Goal: Task Accomplishment & Management: Use online tool/utility

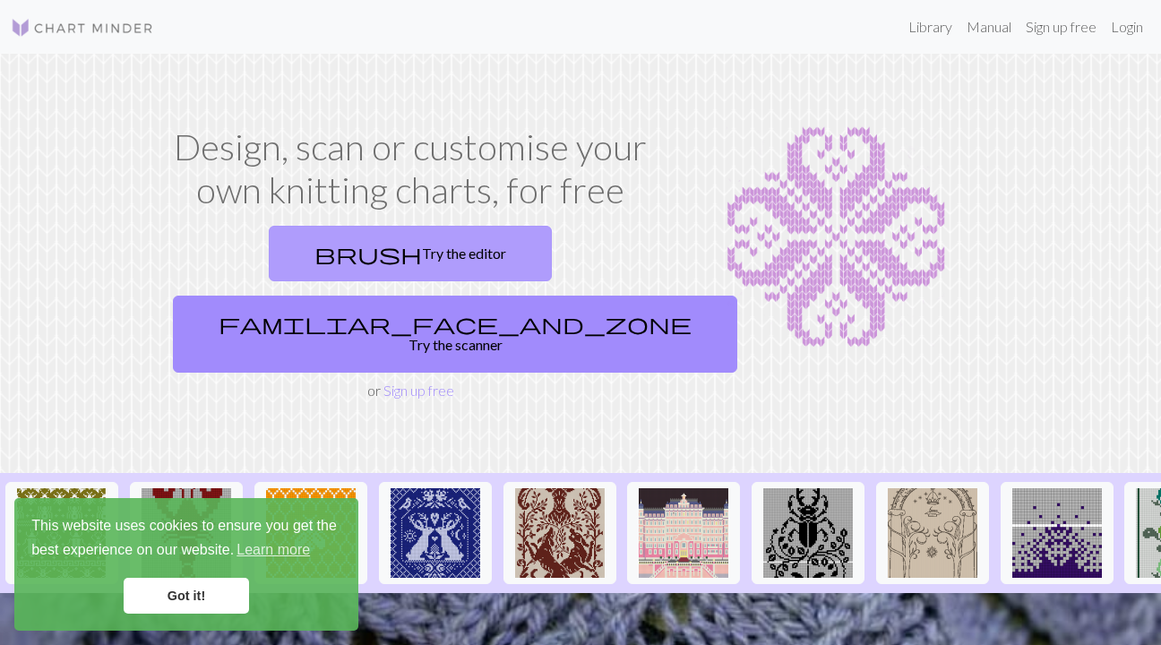
click at [316, 260] on link "brush Try the editor" at bounding box center [410, 254] width 283 height 56
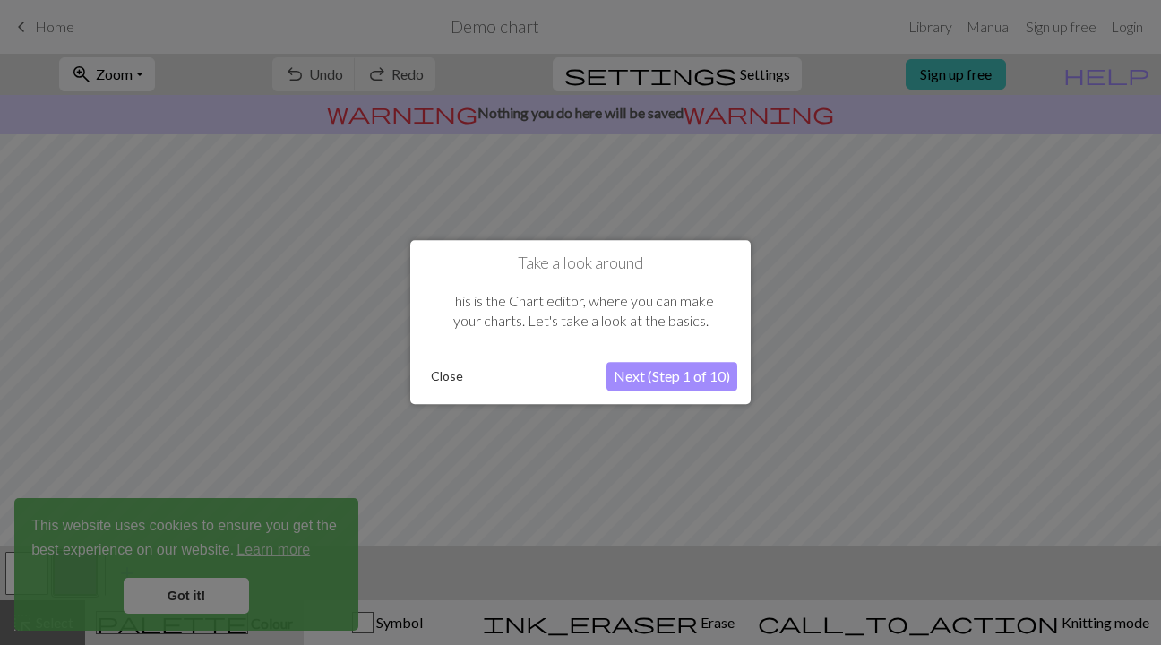
click at [441, 376] on button "Close" at bounding box center [447, 377] width 47 height 27
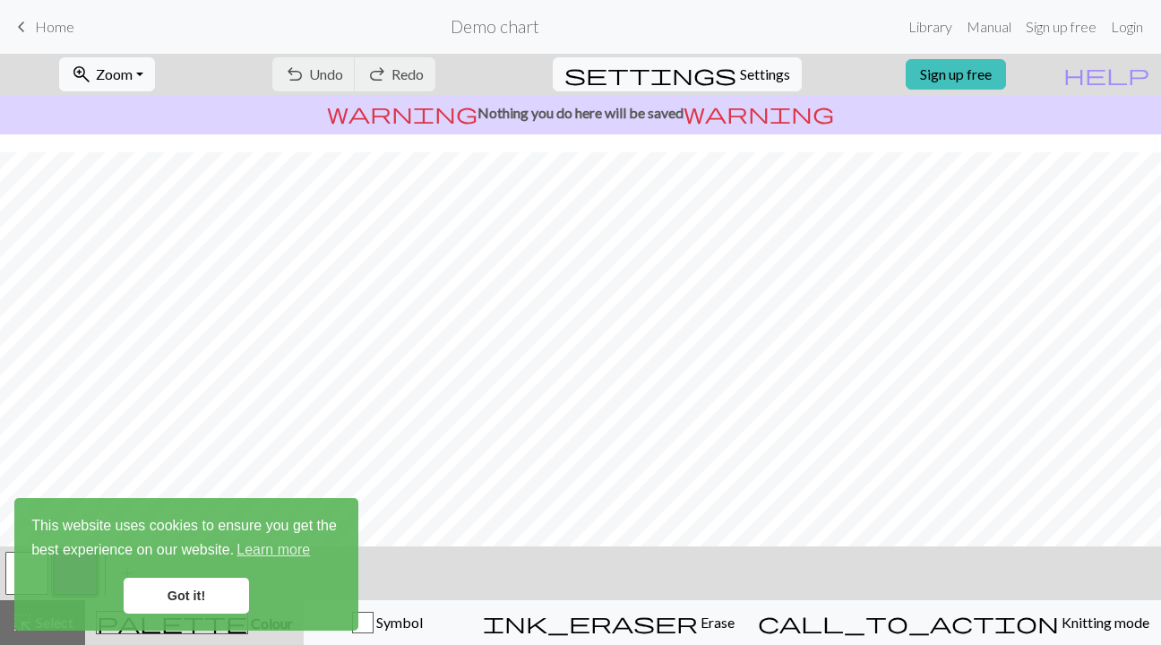
scroll to position [59, 0]
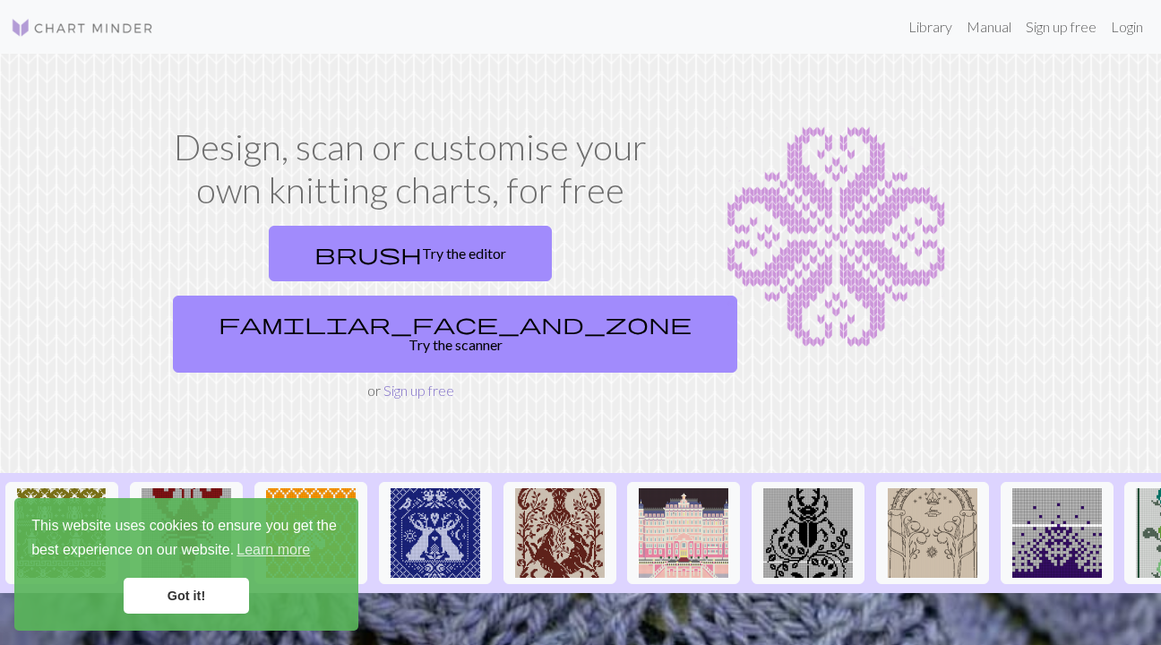
click at [410, 382] on link "Sign up free" at bounding box center [419, 390] width 71 height 17
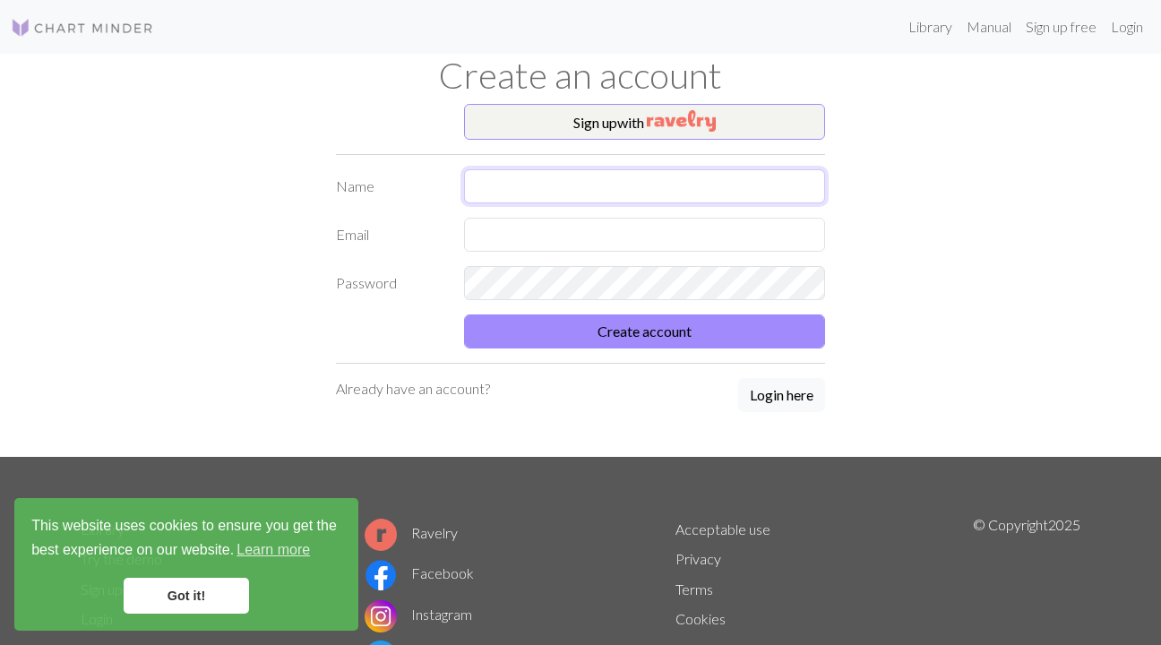
click at [481, 181] on input "text" at bounding box center [645, 186] width 362 height 34
type input "ydalee [PERSON_NAME]"
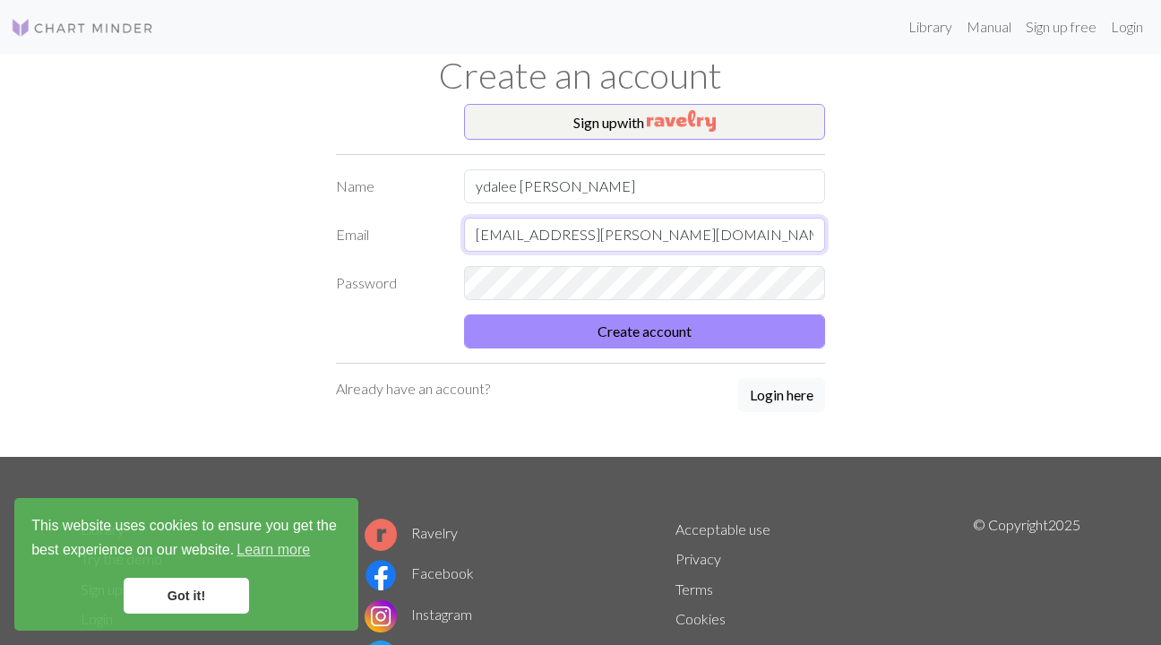
type input "[EMAIL_ADDRESS][PERSON_NAME][DOMAIN_NAME]"
click at [464, 315] on button "Create account" at bounding box center [645, 332] width 362 height 34
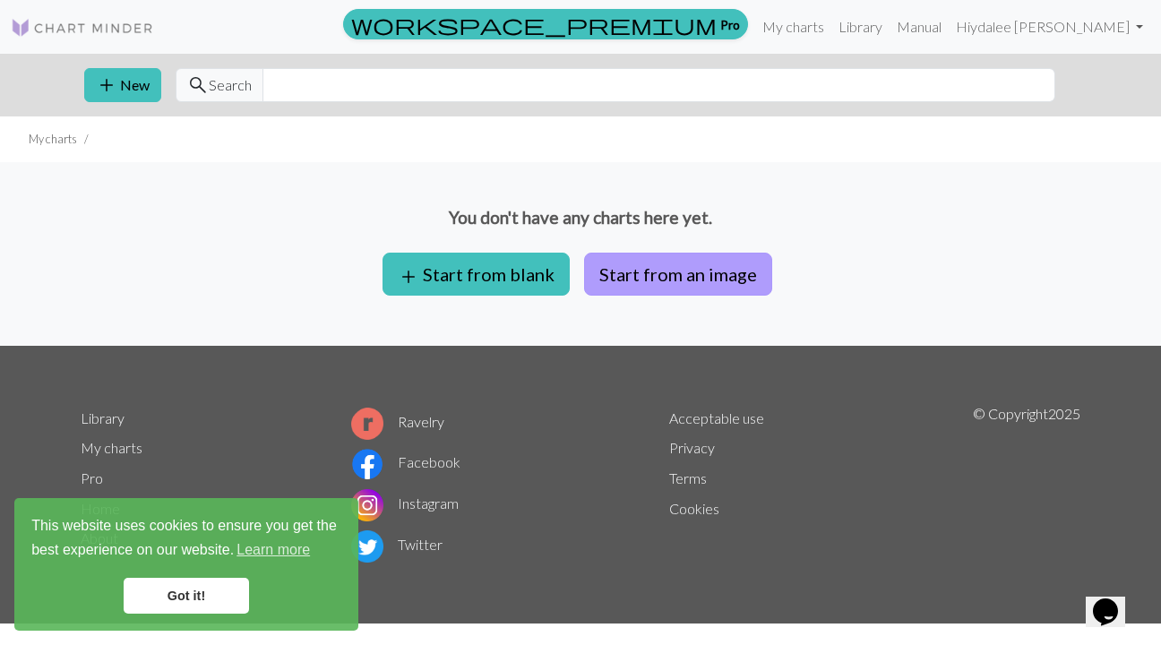
click at [668, 263] on button "Start from an image" at bounding box center [678, 274] width 188 height 43
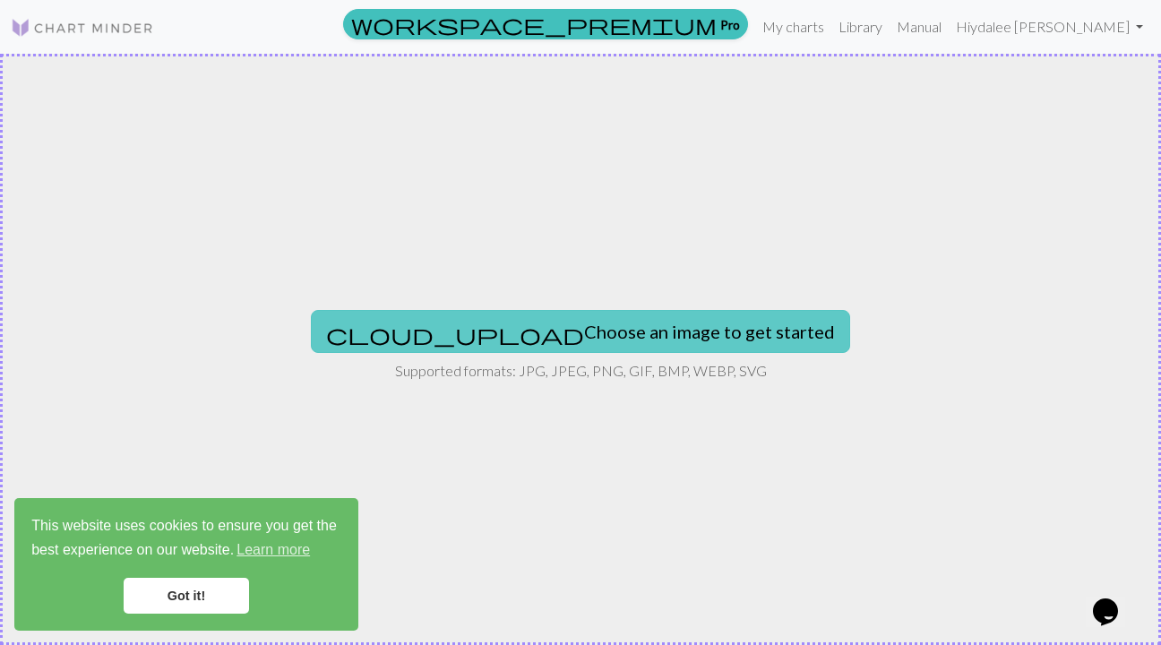
click at [571, 340] on button "cloud_upload Choose an image to get started" at bounding box center [580, 331] width 539 height 43
click at [569, 324] on button "cloud_upload Choose an image to get started" at bounding box center [580, 331] width 539 height 43
type input "C:\fakepath\ac039f7fc35c70df282f922883129c26.jpg"
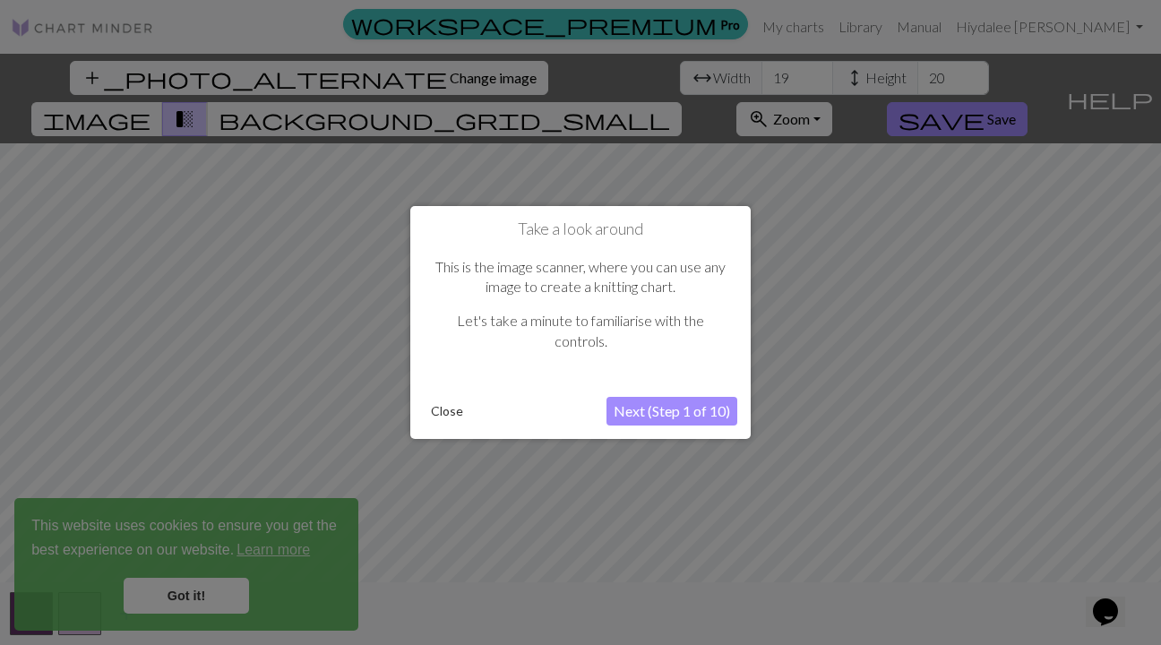
click at [667, 411] on button "Next (Step 1 of 10)" at bounding box center [672, 411] width 131 height 29
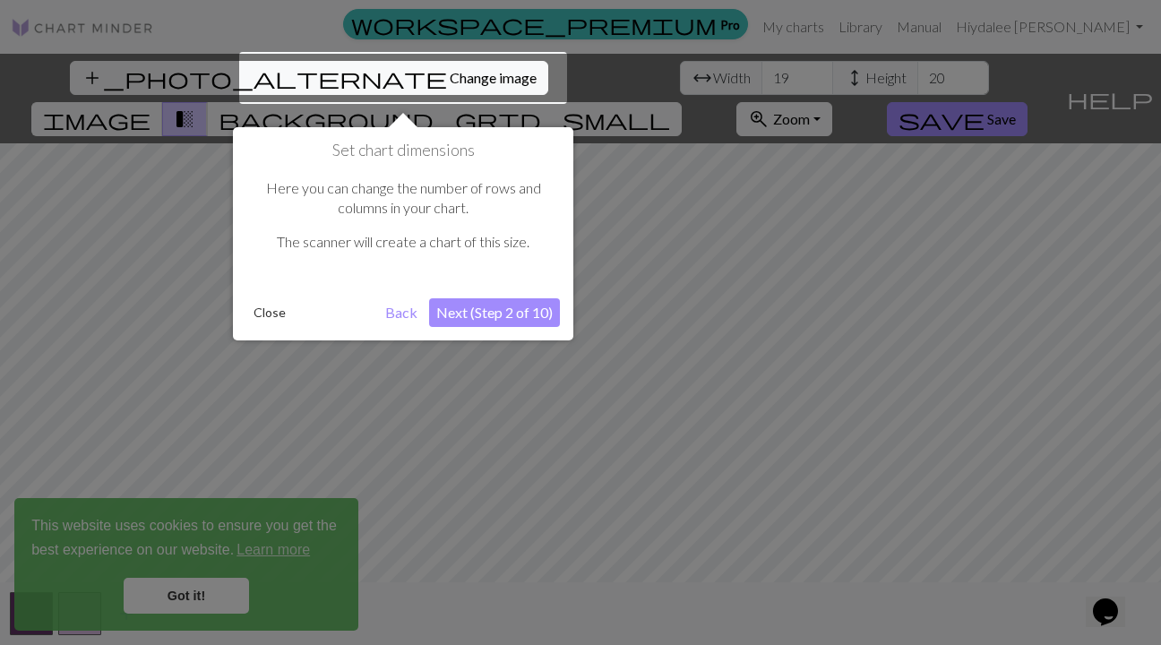
click at [525, 315] on button "Next (Step 2 of 10)" at bounding box center [494, 312] width 131 height 29
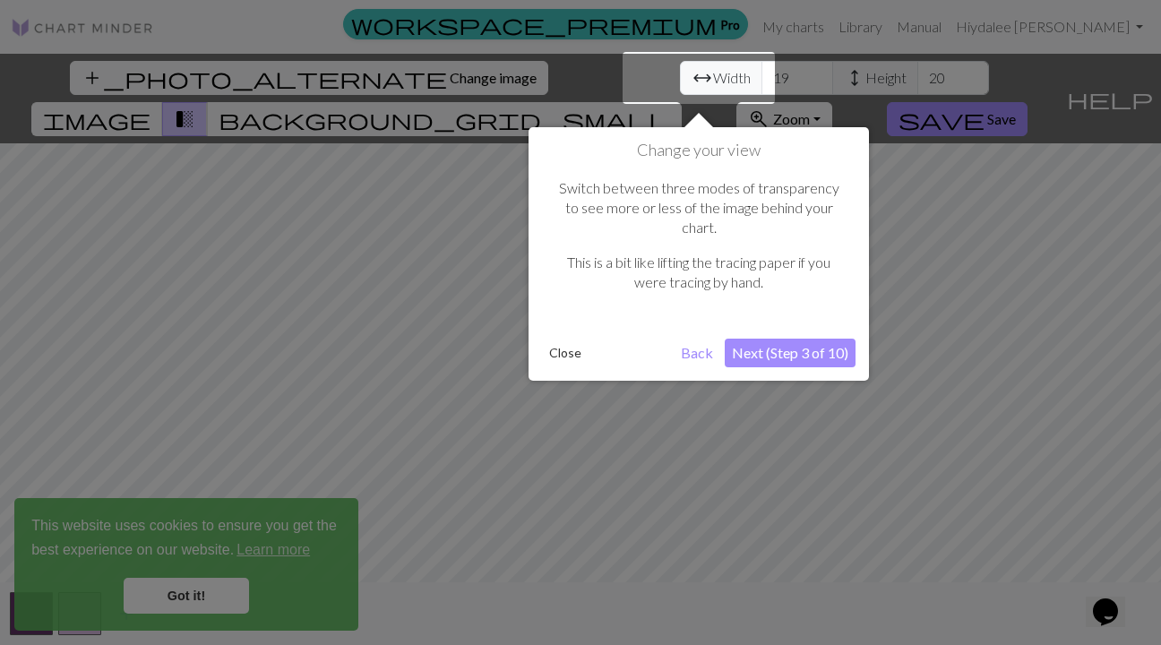
click at [805, 339] on button "Next (Step 3 of 10)" at bounding box center [790, 353] width 131 height 29
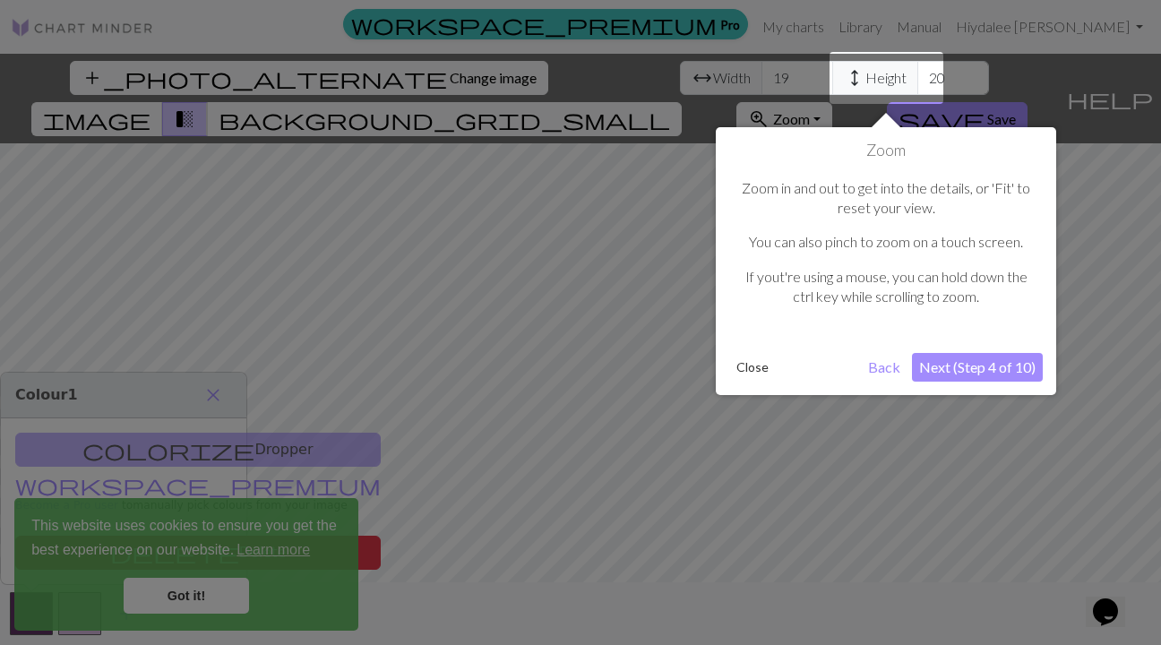
click at [996, 371] on button "Next (Step 4 of 10)" at bounding box center [977, 367] width 131 height 29
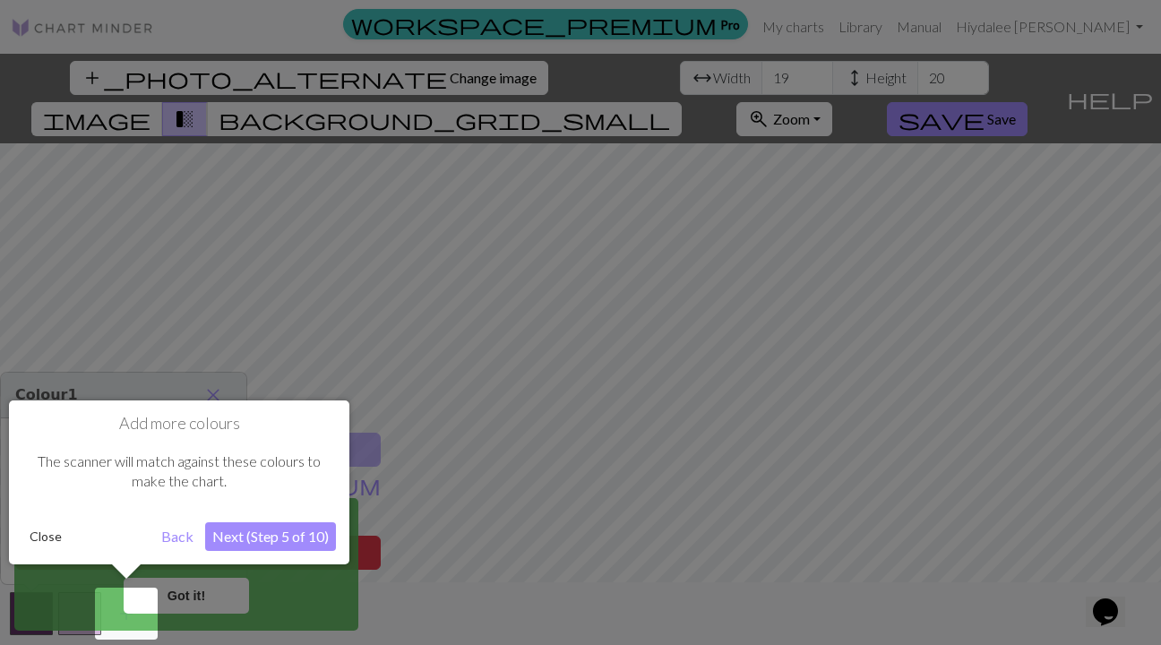
click at [270, 539] on button "Next (Step 5 of 10)" at bounding box center [270, 536] width 131 height 29
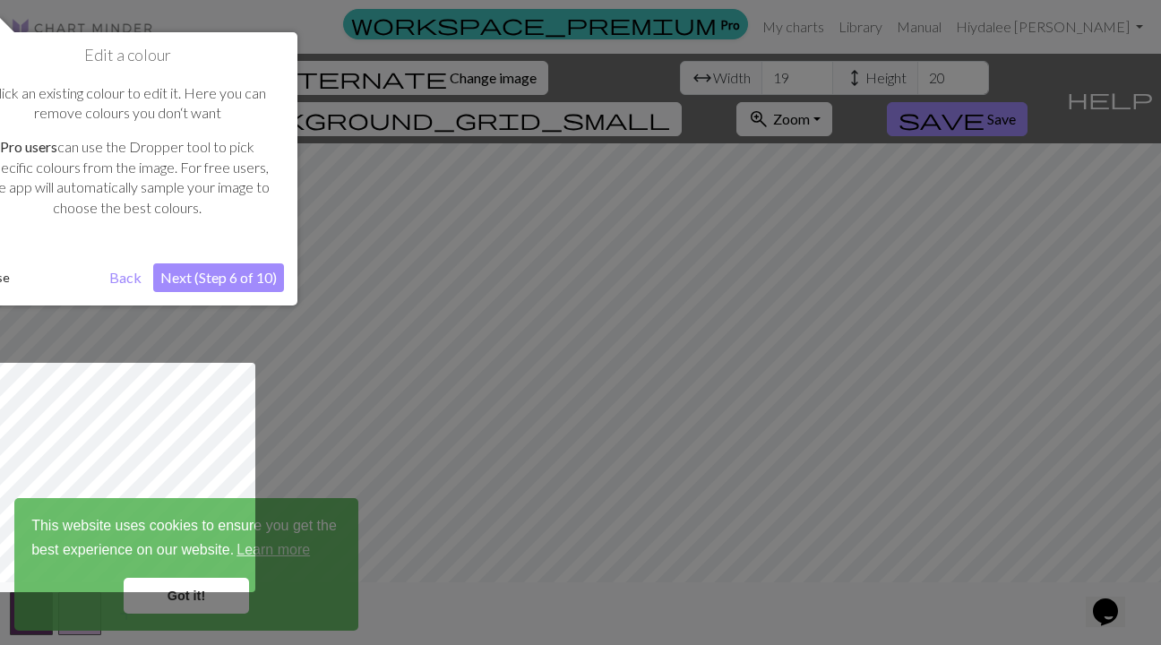
click at [217, 280] on button "Next (Step 6 of 10)" at bounding box center [218, 277] width 131 height 29
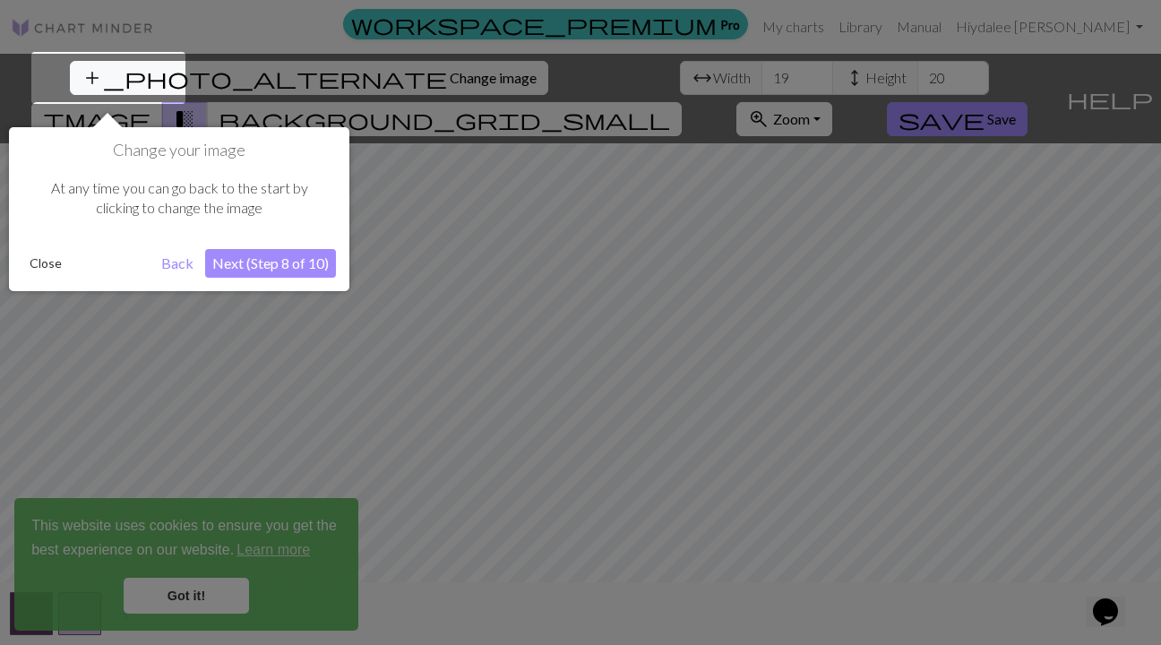
click at [249, 264] on button "Next (Step 8 of 10)" at bounding box center [270, 263] width 131 height 29
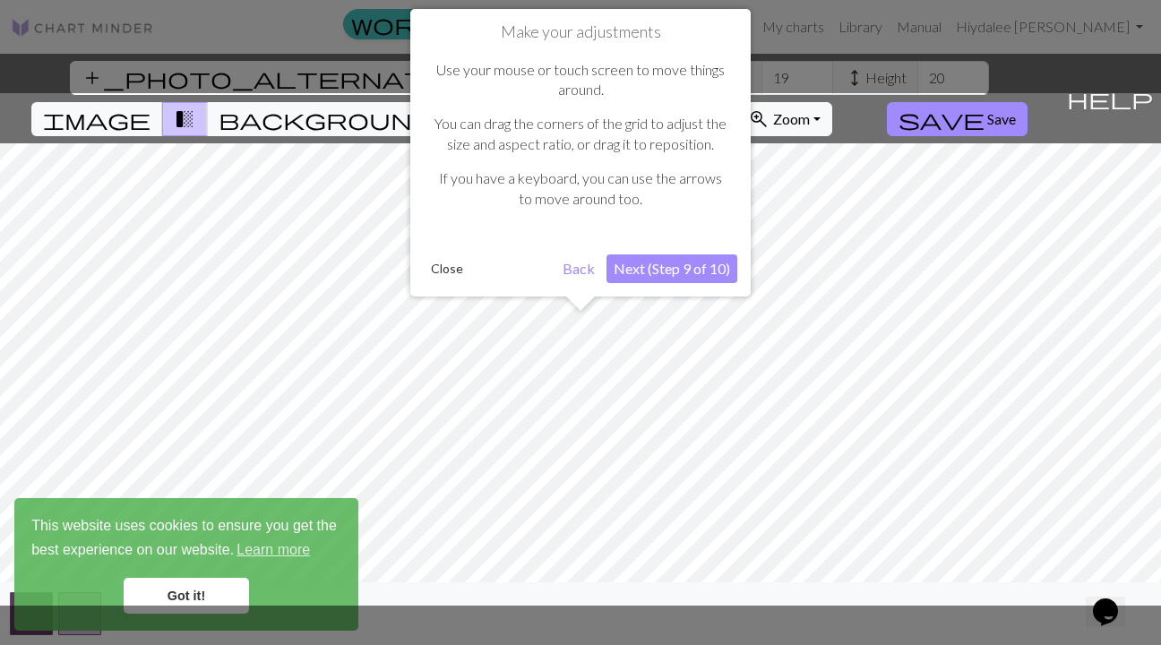
click at [696, 269] on button "Next (Step 9 of 10)" at bounding box center [672, 268] width 131 height 29
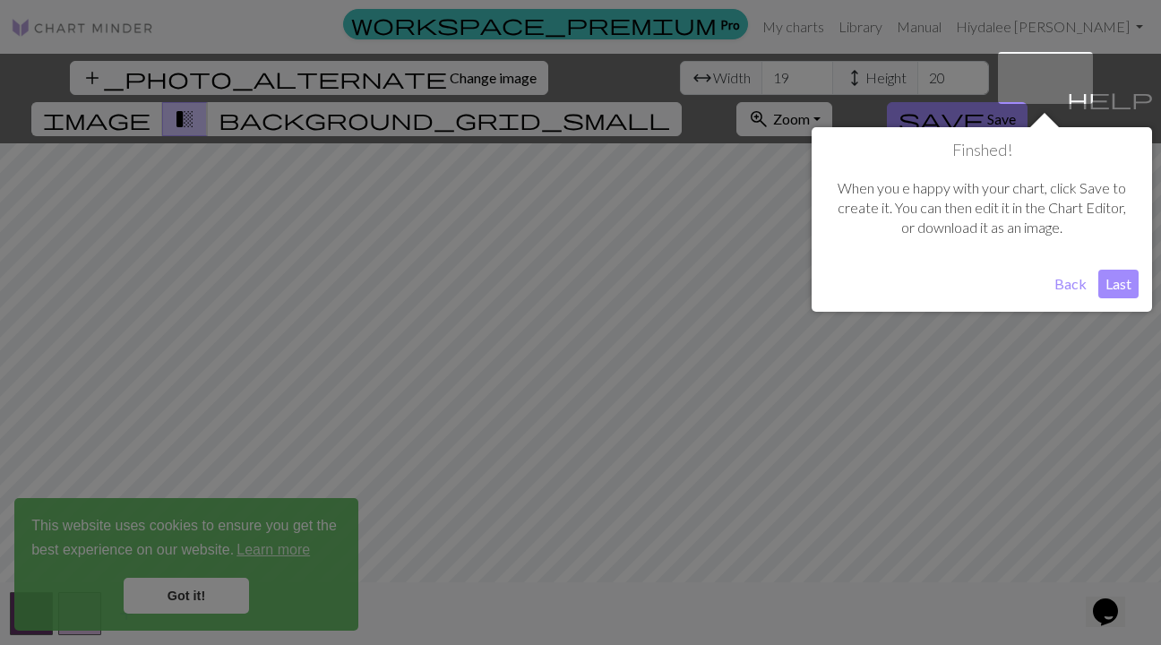
click at [1118, 289] on button "Last" at bounding box center [1119, 284] width 40 height 29
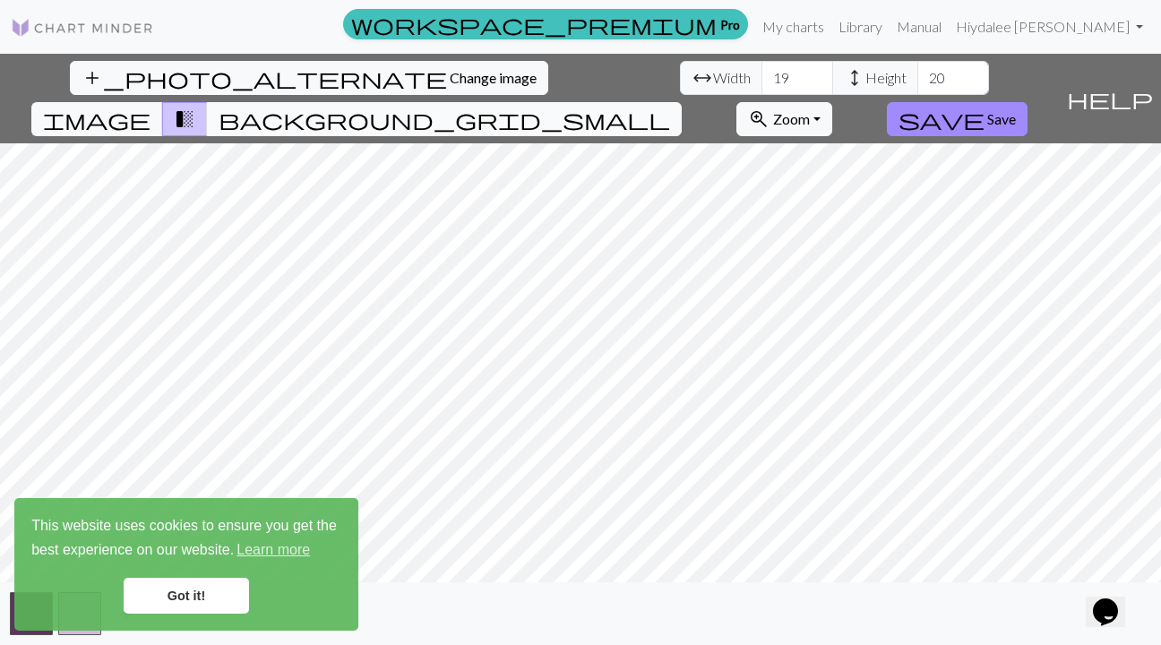
click at [670, 107] on span "background_grid_small" at bounding box center [445, 119] width 452 height 25
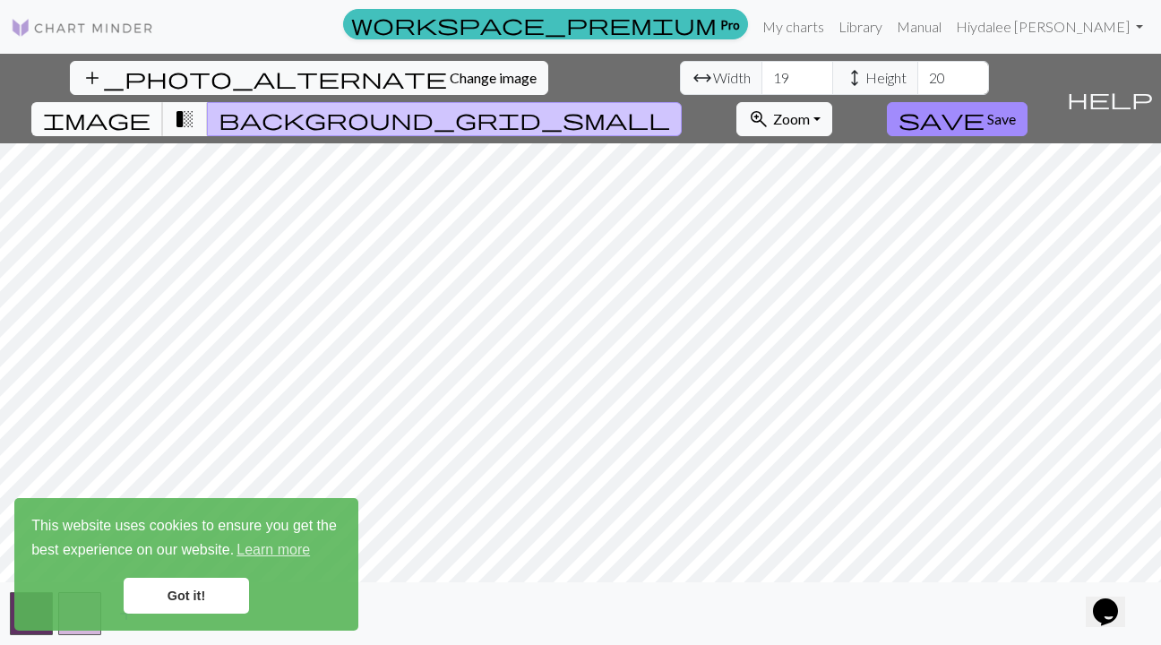
click at [151, 107] on span "image" at bounding box center [97, 119] width 108 height 25
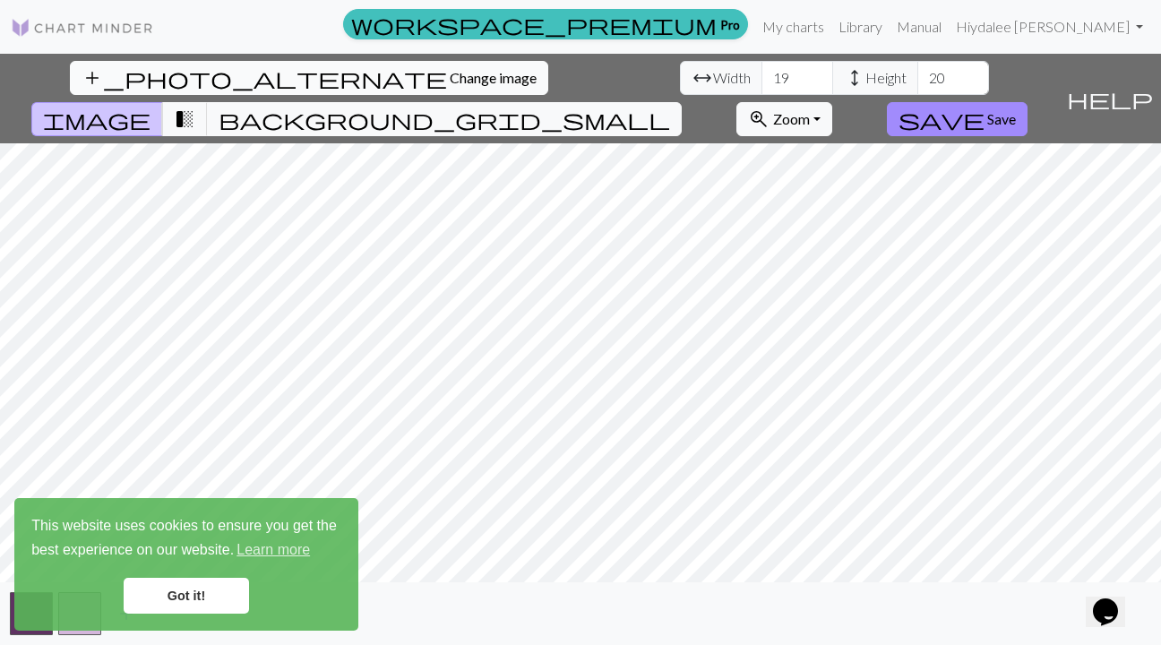
click at [450, 76] on span "Change image" at bounding box center [493, 77] width 87 height 17
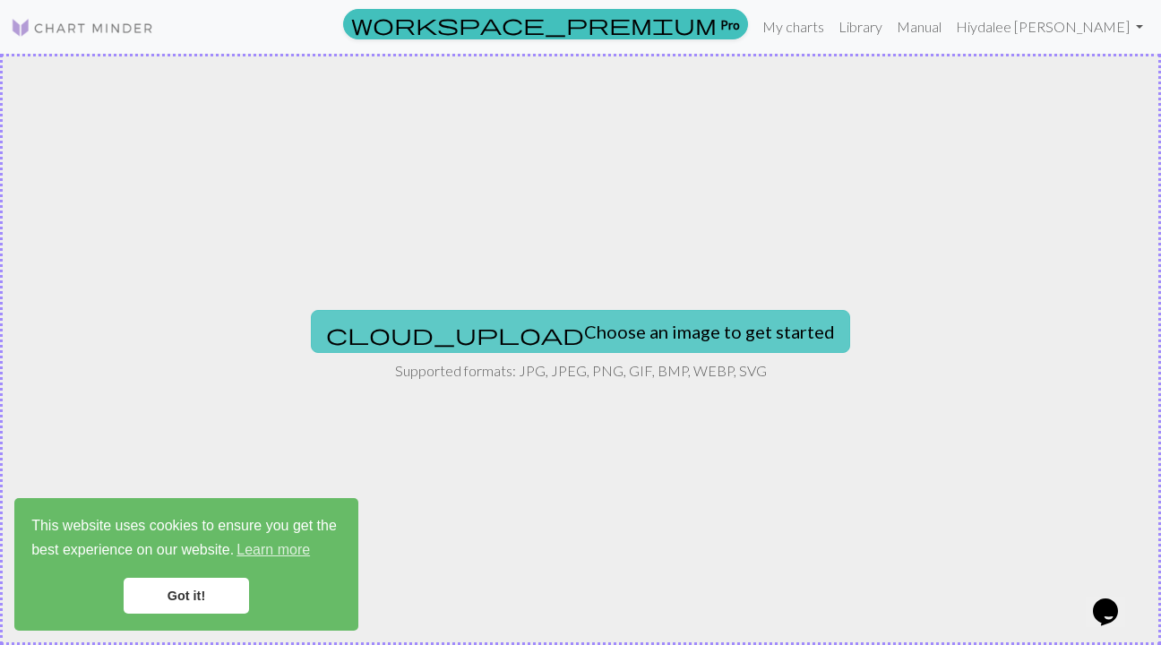
click at [599, 347] on button "cloud_upload Choose an image to get started" at bounding box center [580, 331] width 539 height 43
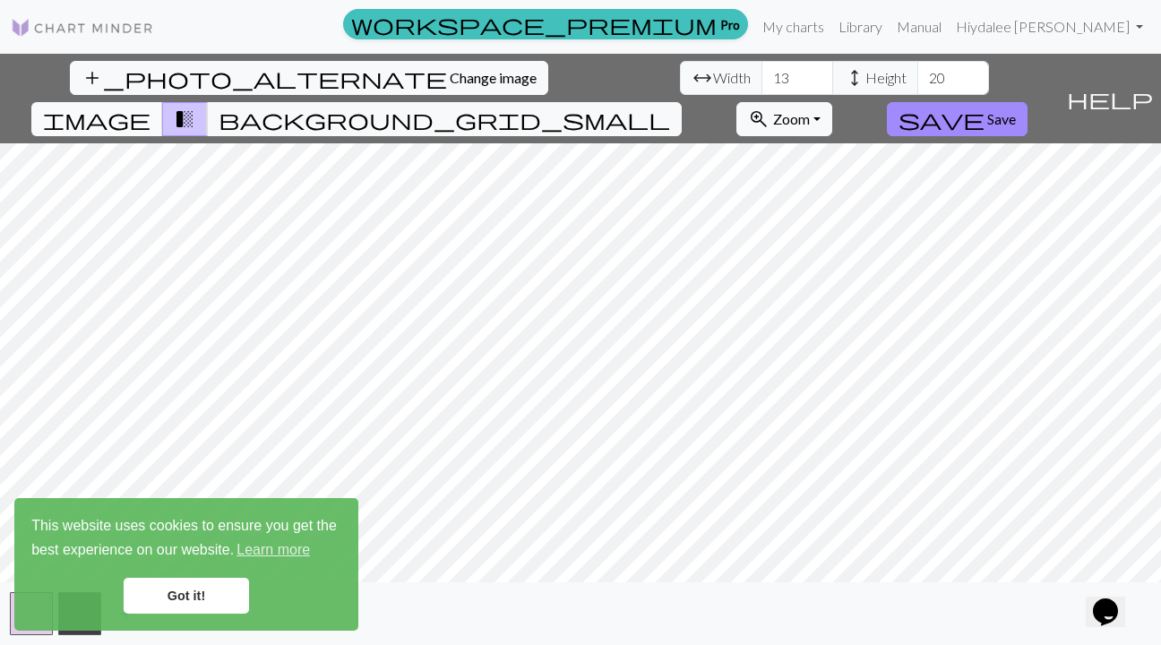
click at [151, 107] on span "image" at bounding box center [97, 119] width 108 height 25
click at [713, 84] on span "Width" at bounding box center [732, 78] width 38 height 22
click at [762, 73] on input "14" at bounding box center [798, 78] width 72 height 34
click at [762, 73] on input "15" at bounding box center [798, 78] width 72 height 34
click at [762, 73] on input "16" at bounding box center [798, 78] width 72 height 34
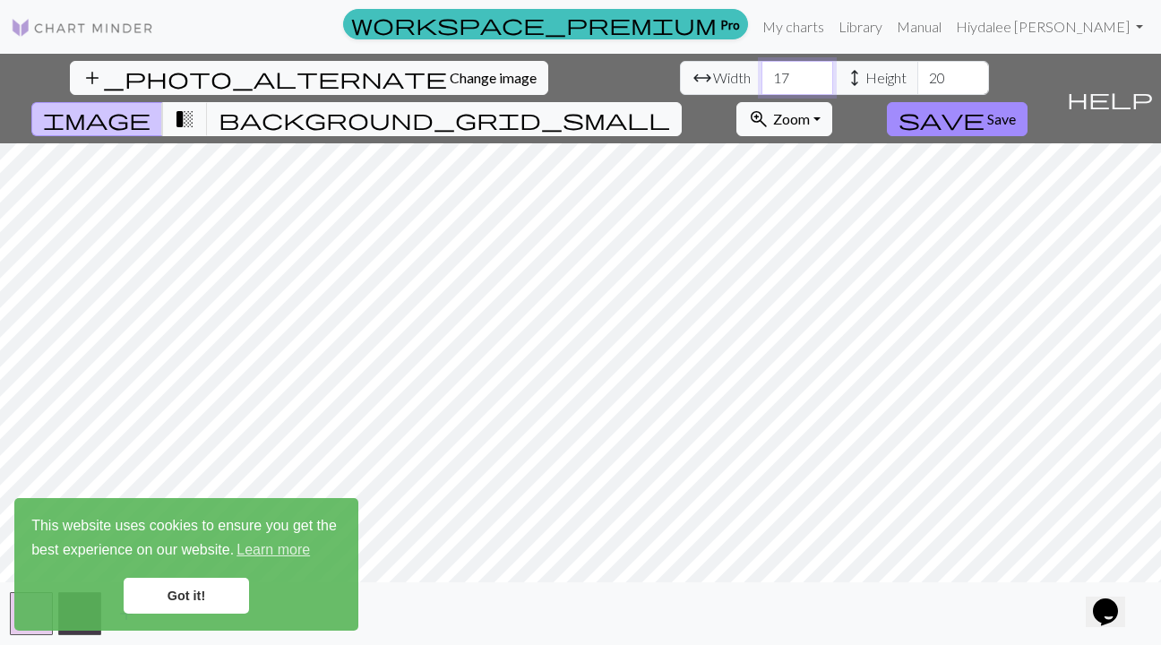
click at [762, 73] on input "17" at bounding box center [798, 78] width 72 height 34
click at [762, 73] on input "18" at bounding box center [798, 78] width 72 height 34
click at [762, 73] on input "19" at bounding box center [798, 78] width 72 height 34
click at [762, 73] on input "20" at bounding box center [798, 78] width 72 height 34
click at [762, 73] on input "21" at bounding box center [798, 78] width 72 height 34
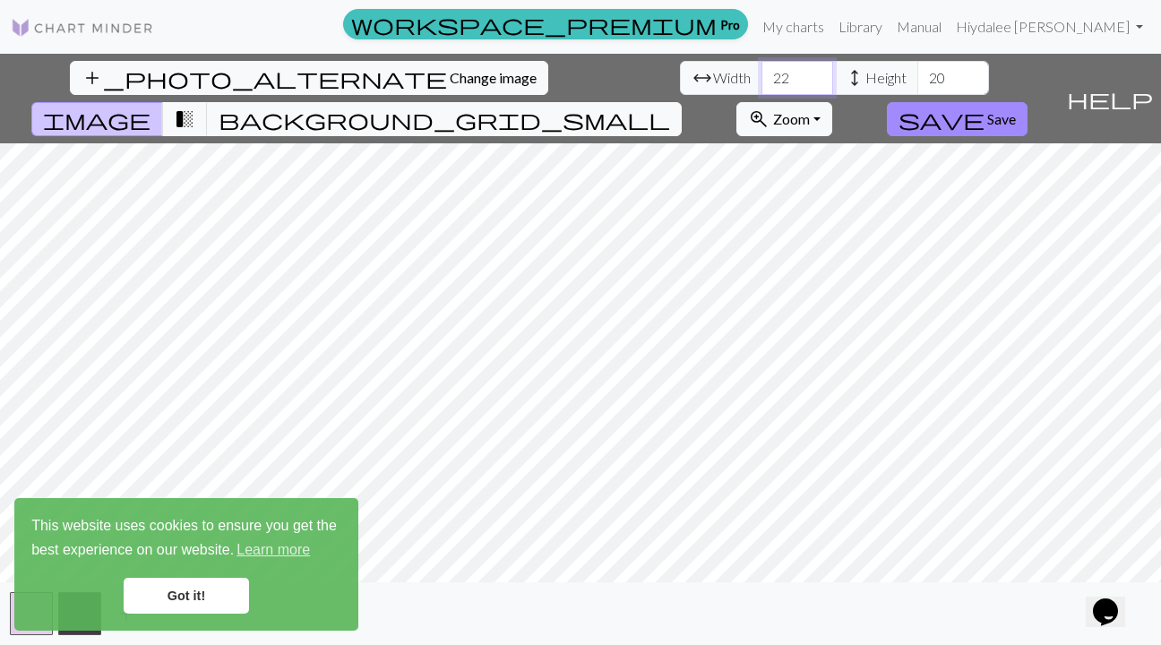
click at [762, 73] on input "22" at bounding box center [798, 78] width 72 height 34
click at [762, 73] on input "23" at bounding box center [798, 78] width 72 height 34
click at [762, 73] on input "24" at bounding box center [798, 78] width 72 height 34
click at [762, 73] on input "25" at bounding box center [798, 78] width 72 height 34
click at [762, 73] on input "26" at bounding box center [798, 78] width 72 height 34
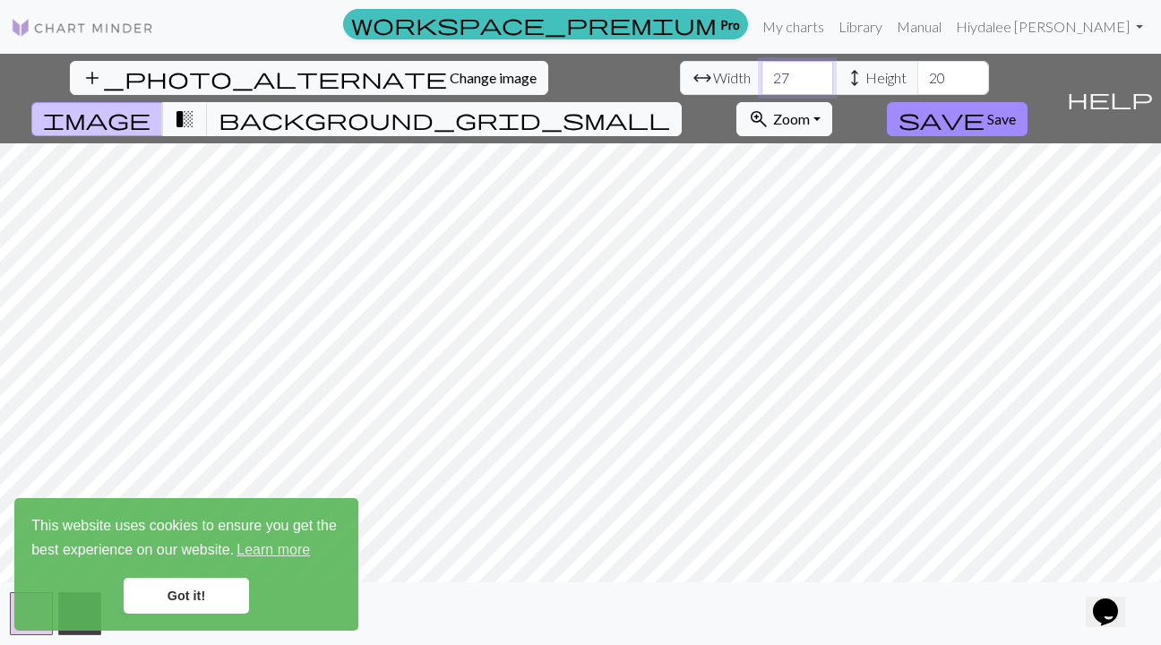
click at [762, 73] on input "27" at bounding box center [798, 78] width 72 height 34
click at [762, 73] on input "28" at bounding box center [798, 78] width 72 height 34
click at [762, 73] on input "29" at bounding box center [798, 78] width 72 height 34
click at [762, 73] on input "30" at bounding box center [798, 78] width 72 height 34
click at [762, 73] on input "31" at bounding box center [798, 78] width 72 height 34
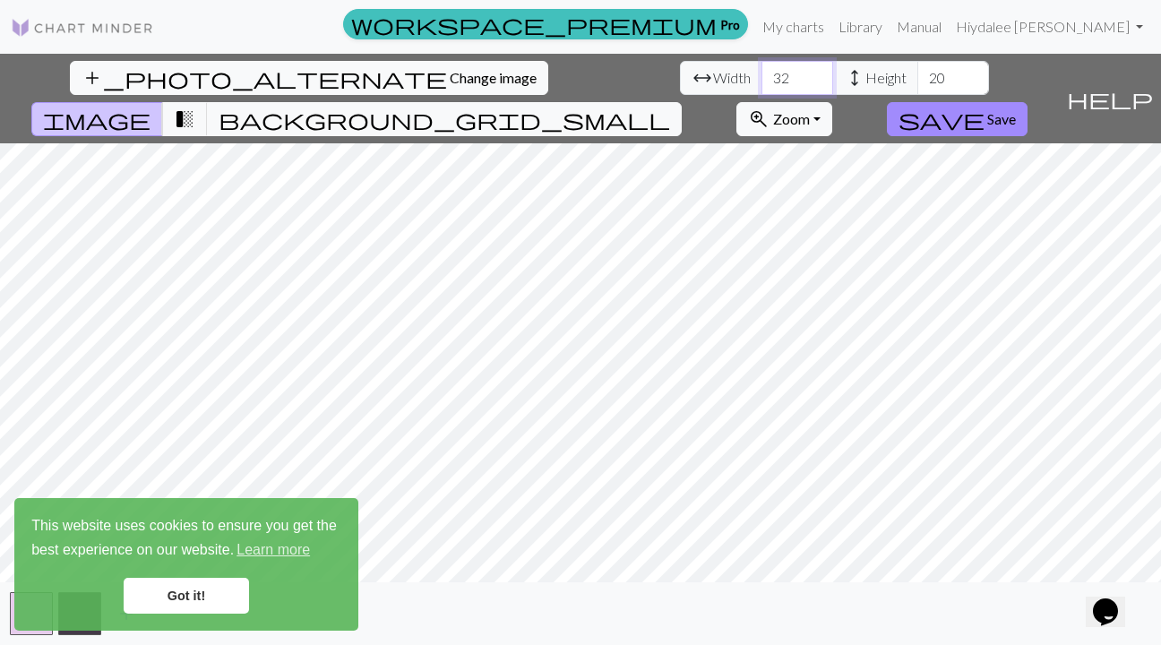
click at [762, 73] on input "32" at bounding box center [798, 78] width 72 height 34
click at [762, 73] on input "33" at bounding box center [798, 78] width 72 height 34
click at [762, 73] on input "34" at bounding box center [798, 78] width 72 height 34
click at [762, 73] on input "35" at bounding box center [798, 78] width 72 height 34
click at [762, 73] on input "36" at bounding box center [798, 78] width 72 height 34
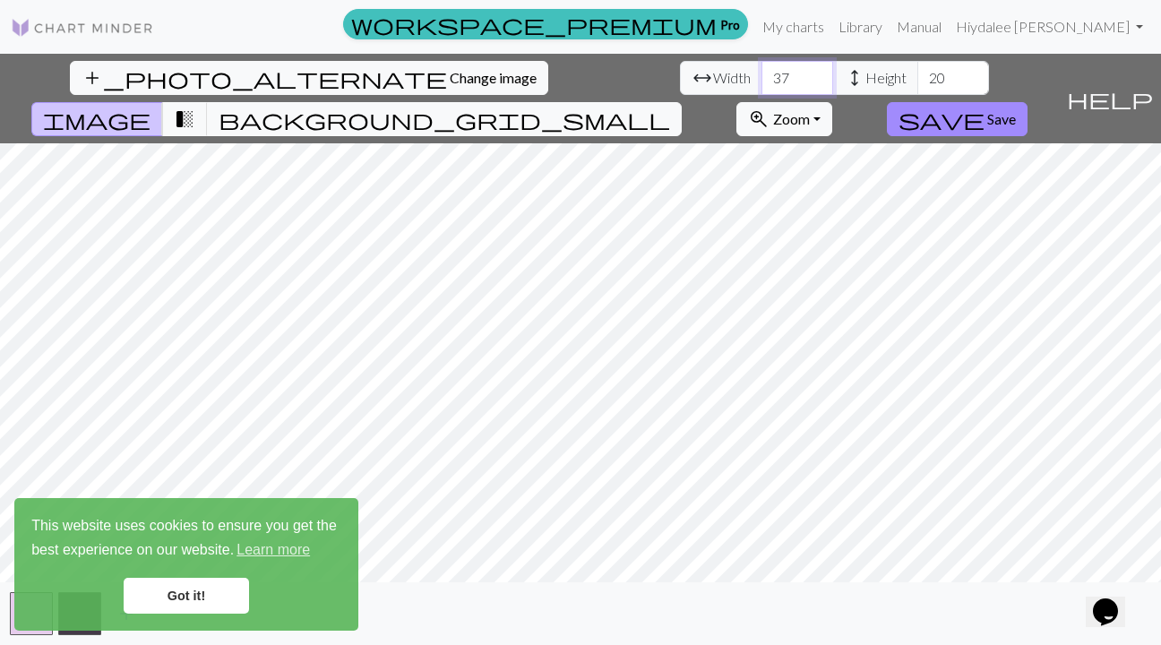
click at [762, 73] on input "37" at bounding box center [798, 78] width 72 height 34
click at [762, 73] on input "38" at bounding box center [798, 78] width 72 height 34
click at [762, 73] on input "39" at bounding box center [798, 78] width 72 height 34
click at [762, 73] on input "40" at bounding box center [798, 78] width 72 height 34
click at [580, 100] on div "add_photo_alternate Change image arrow_range Width 40 height Height 20 image tr…" at bounding box center [580, 349] width 1161 height 591
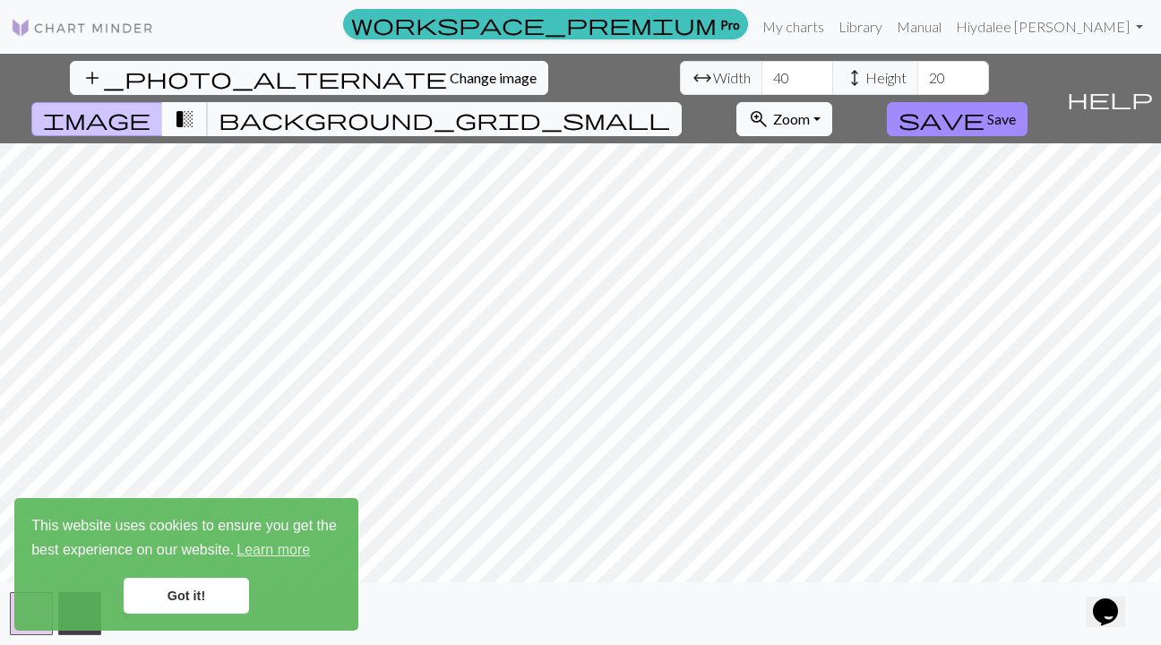
click at [195, 107] on span "transition_fade" at bounding box center [185, 119] width 22 height 25
click at [670, 107] on span "background_grid_small" at bounding box center [445, 119] width 452 height 25
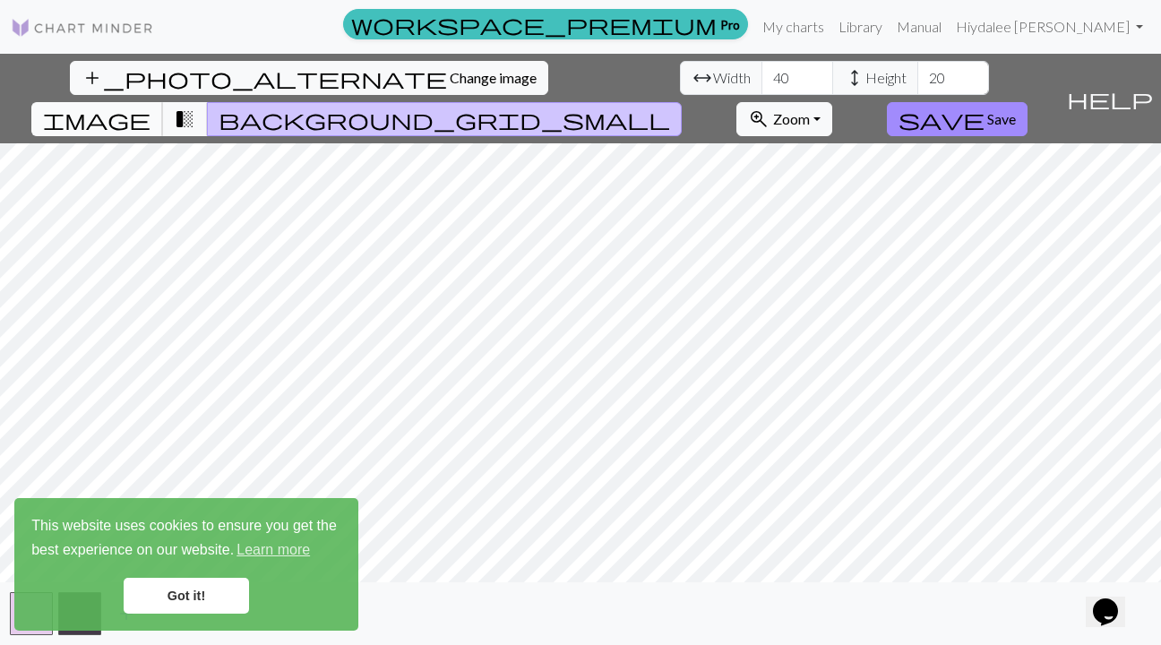
click at [151, 107] on span "image" at bounding box center [97, 119] width 108 height 25
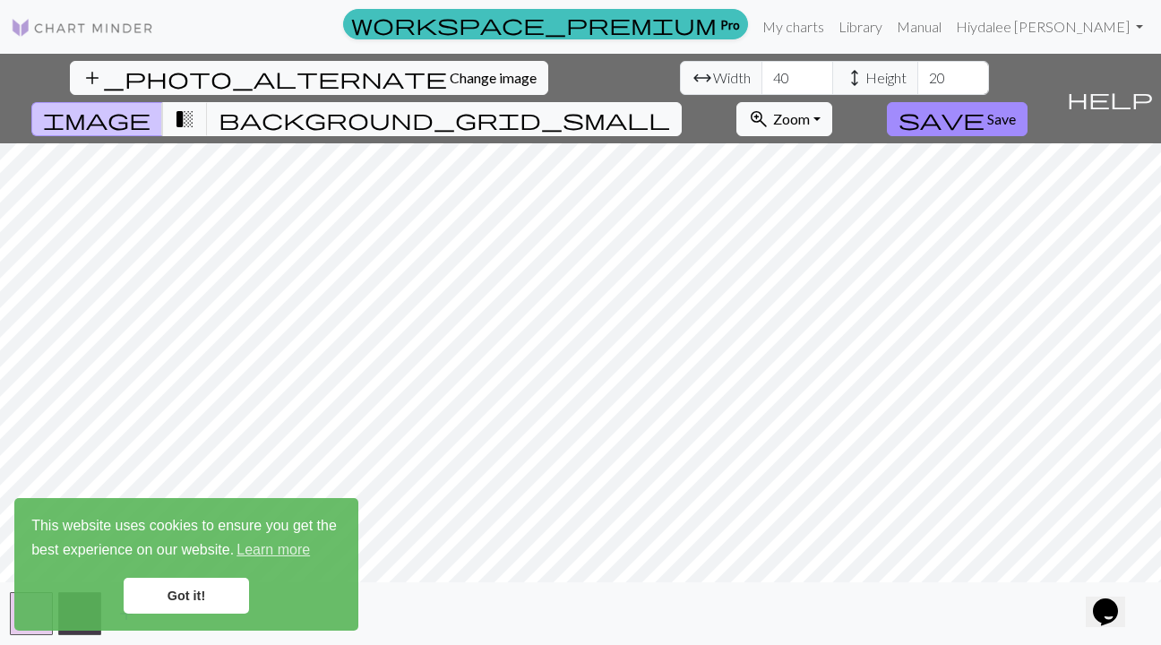
click at [580, 582] on div "add_photo_alternate Change image arrow_range Width 40 height Height 20 image tr…" at bounding box center [580, 349] width 1161 height 591
click at [762, 84] on input "39" at bounding box center [798, 78] width 72 height 34
click at [762, 84] on input "38" at bounding box center [798, 78] width 72 height 34
click at [762, 84] on input "37" at bounding box center [798, 78] width 72 height 34
click at [762, 84] on input "36" at bounding box center [798, 78] width 72 height 34
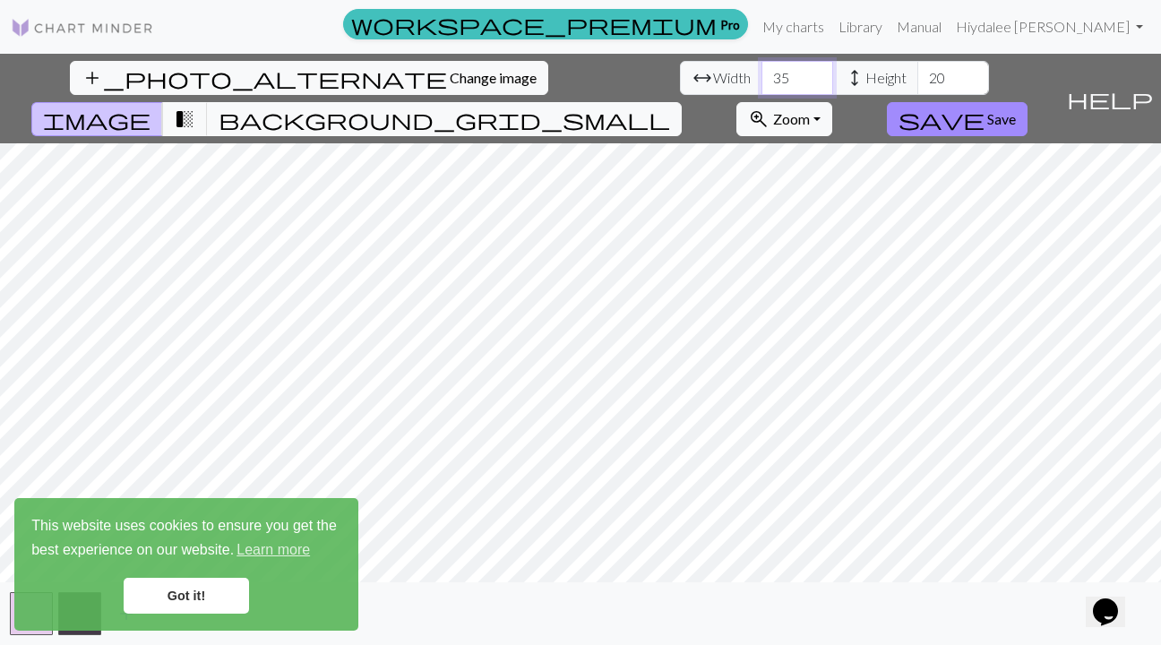
click at [762, 84] on input "35" at bounding box center [798, 78] width 72 height 34
click at [762, 84] on input "34" at bounding box center [798, 78] width 72 height 34
click at [762, 84] on input "33" at bounding box center [798, 78] width 72 height 34
click at [762, 84] on input "32" at bounding box center [798, 78] width 72 height 34
click at [762, 71] on input "33" at bounding box center [798, 78] width 72 height 34
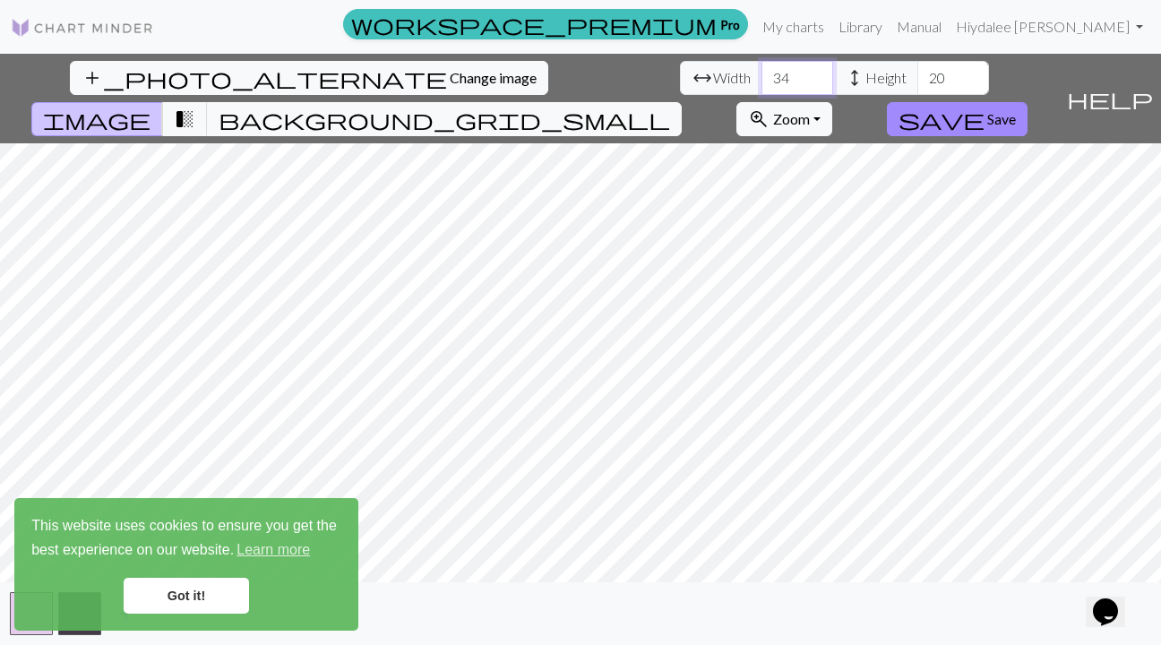
click at [762, 71] on input "34" at bounding box center [798, 78] width 72 height 34
click at [762, 71] on input "35" at bounding box center [798, 78] width 72 height 34
click at [762, 71] on input "36" at bounding box center [798, 78] width 72 height 34
click at [762, 71] on input "37" at bounding box center [798, 78] width 72 height 34
click at [762, 71] on input "38" at bounding box center [798, 78] width 72 height 34
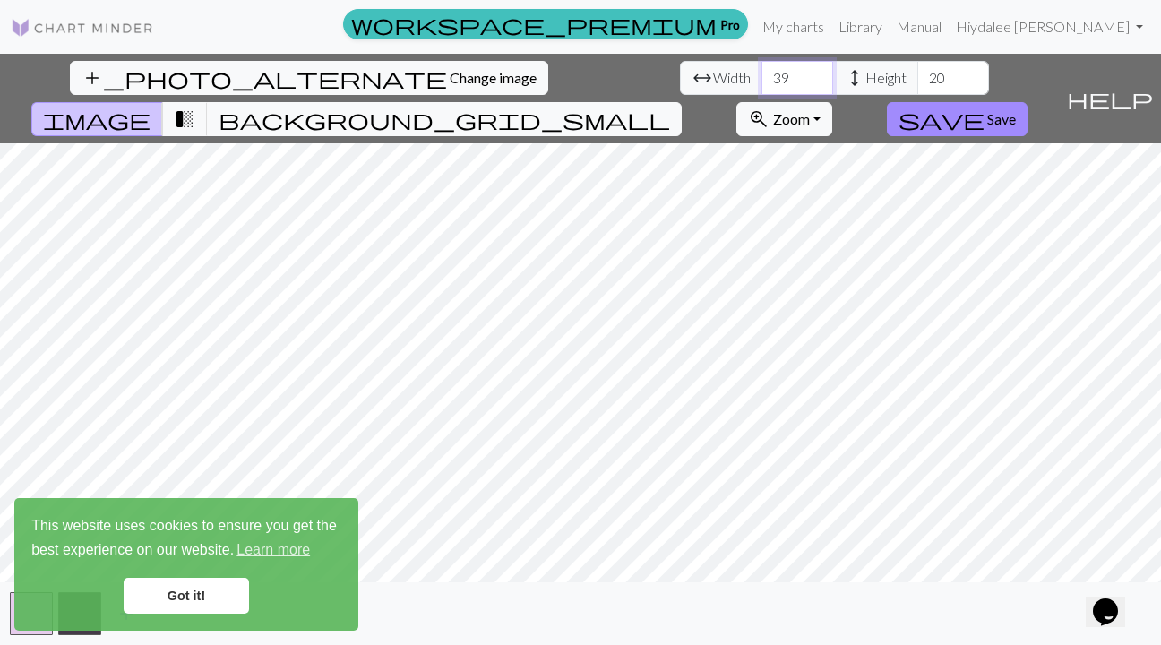
click at [762, 71] on input "39" at bounding box center [798, 78] width 72 height 34
type input "40"
click at [762, 71] on input "40" at bounding box center [798, 78] width 72 height 34
click at [918, 73] on input "21" at bounding box center [954, 78] width 72 height 34
click at [918, 73] on input "22" at bounding box center [954, 78] width 72 height 34
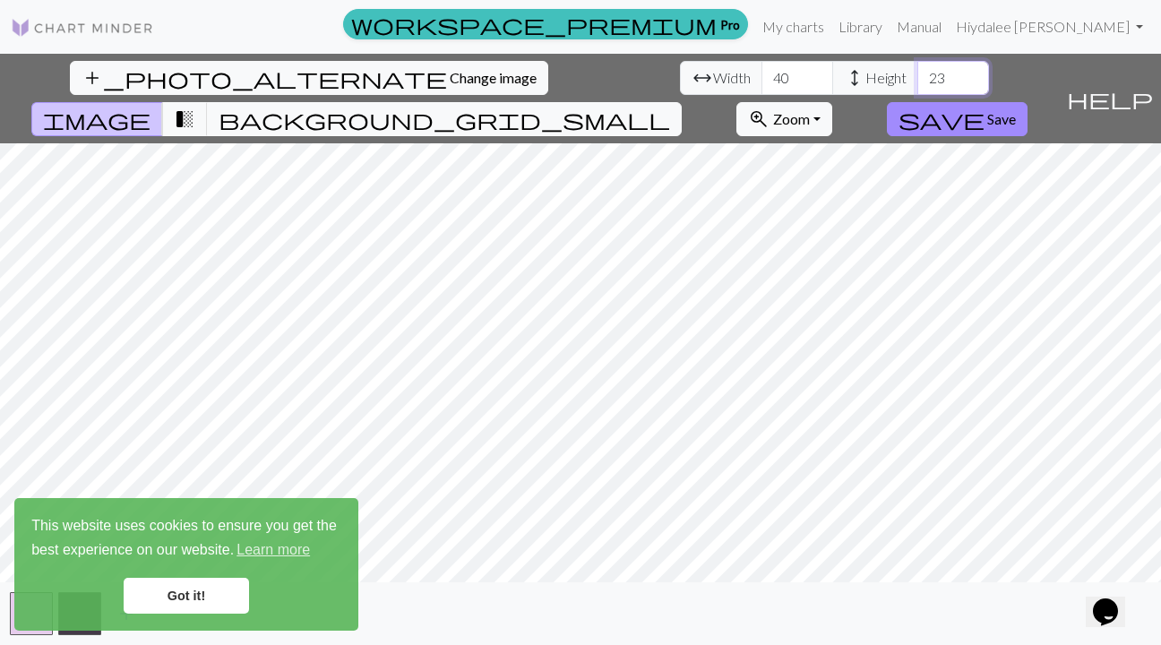
click at [918, 73] on input "23" at bounding box center [954, 78] width 72 height 34
click at [918, 73] on input "24" at bounding box center [954, 78] width 72 height 34
click at [918, 73] on input "25" at bounding box center [954, 78] width 72 height 34
click at [918, 73] on input "26" at bounding box center [954, 78] width 72 height 34
click at [918, 73] on input "27" at bounding box center [954, 78] width 72 height 34
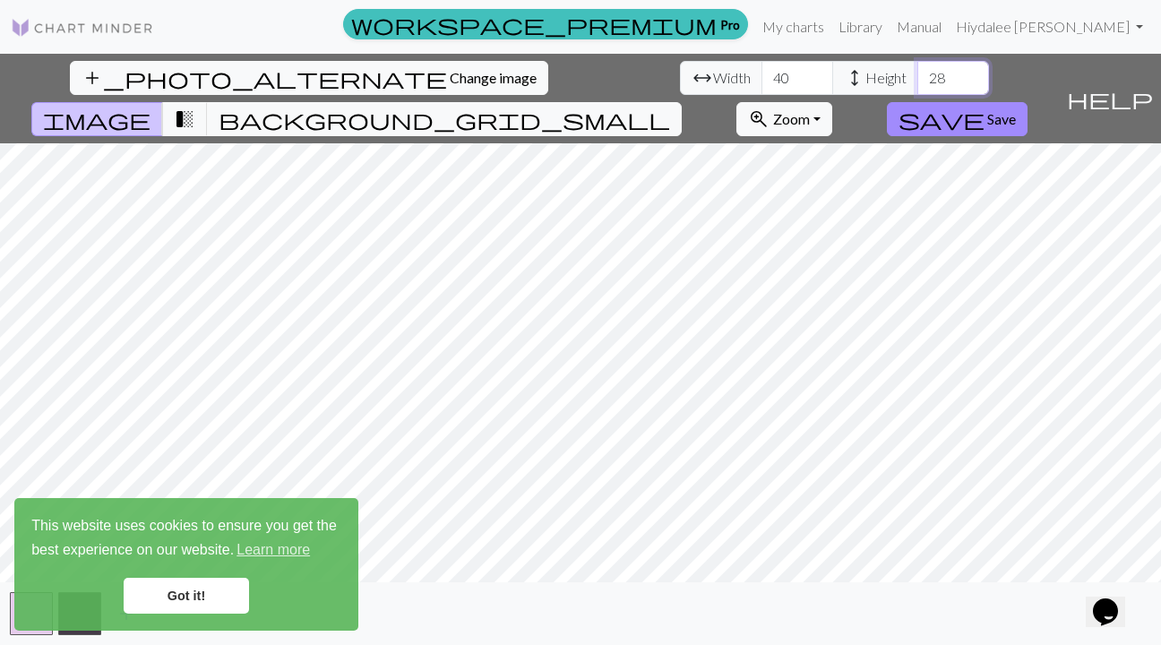
click at [918, 73] on input "28" at bounding box center [954, 78] width 72 height 34
click at [918, 73] on input "29" at bounding box center [954, 78] width 72 height 34
click at [918, 73] on input "30" at bounding box center [954, 78] width 72 height 34
click at [918, 73] on input "31" at bounding box center [954, 78] width 72 height 34
click at [918, 73] on input "32" at bounding box center [954, 78] width 72 height 34
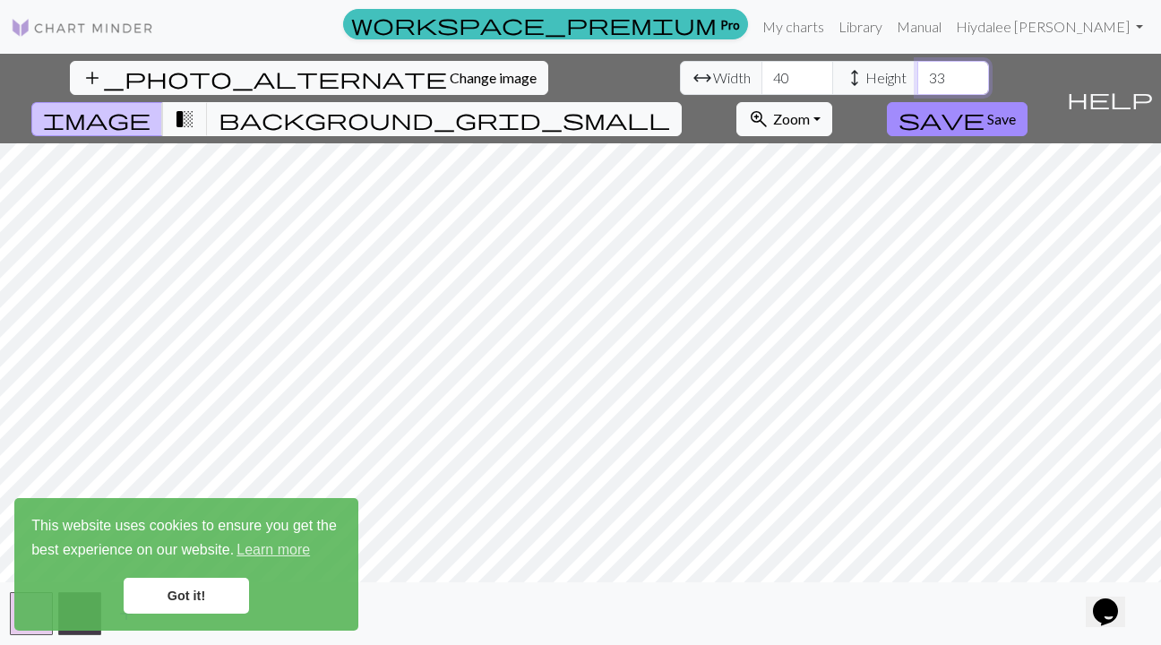
click at [918, 73] on input "33" at bounding box center [954, 78] width 72 height 34
click at [918, 73] on input "34" at bounding box center [954, 78] width 72 height 34
click at [918, 73] on input "35" at bounding box center [954, 78] width 72 height 34
click at [918, 73] on input "36" at bounding box center [954, 78] width 72 height 34
click at [918, 73] on input "37" at bounding box center [954, 78] width 72 height 34
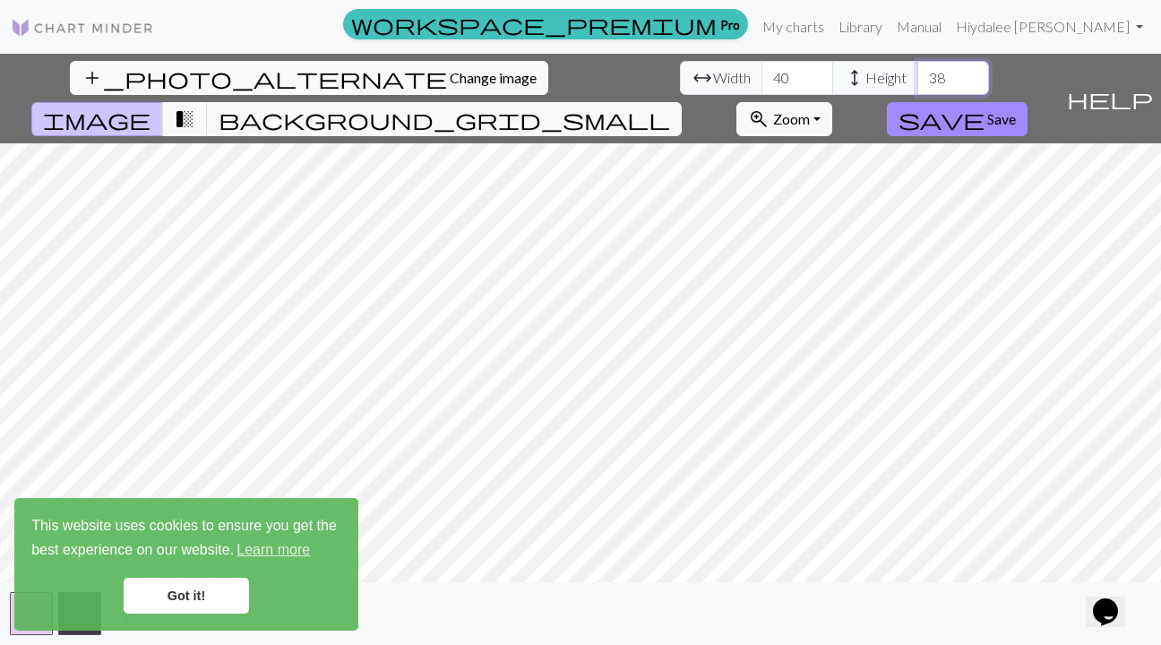
click at [918, 73] on input "38" at bounding box center [954, 78] width 72 height 34
click at [918, 73] on input "39" at bounding box center [954, 78] width 72 height 34
type input "40"
click at [918, 73] on input "40" at bounding box center [954, 78] width 72 height 34
click at [195, 107] on span "transition_fade" at bounding box center [185, 119] width 22 height 25
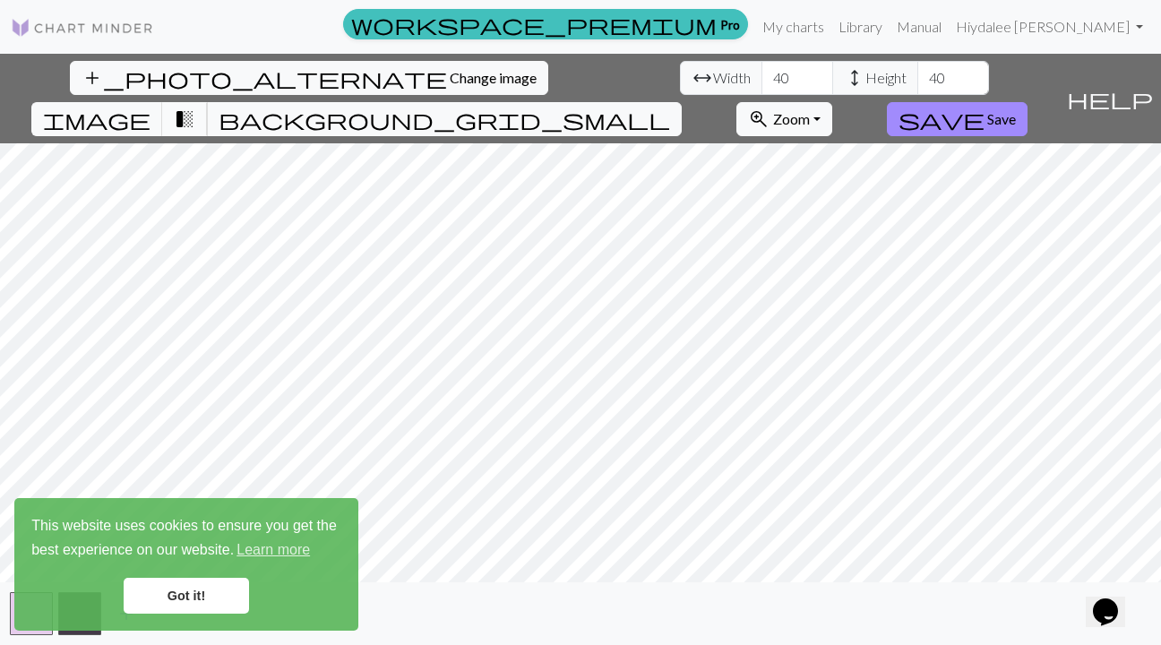
click at [195, 107] on span "transition_fade" at bounding box center [185, 119] width 22 height 25
click at [163, 102] on button "image" at bounding box center [97, 119] width 132 height 34
click at [195, 589] on link "Got it!" at bounding box center [186, 596] width 125 height 36
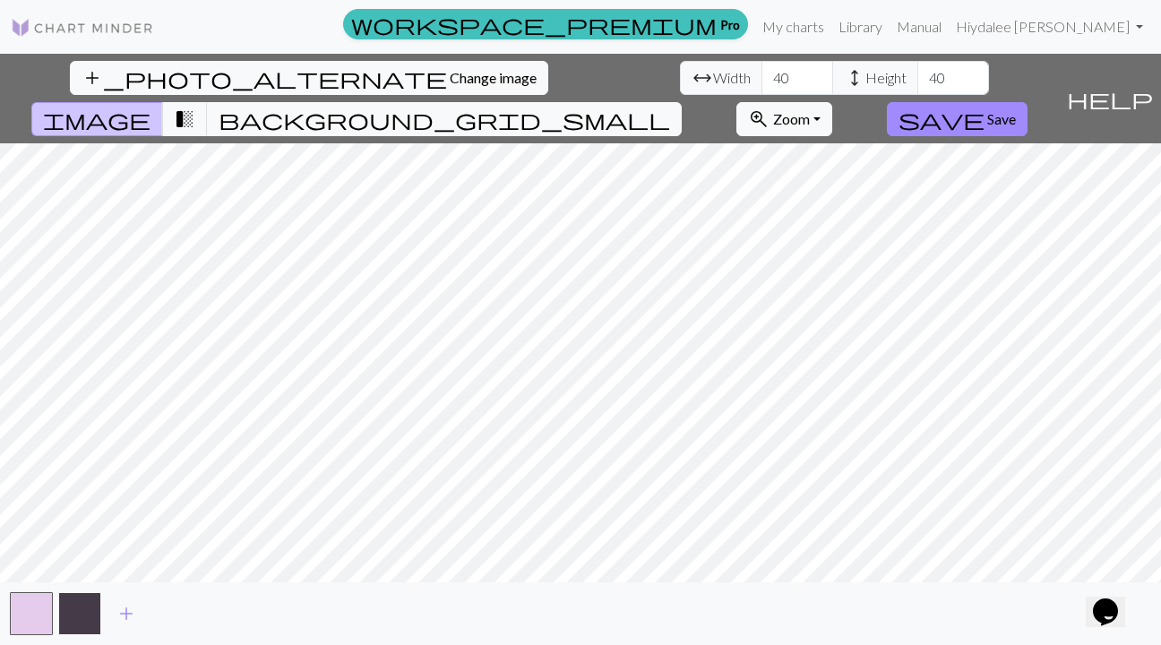
click at [82, 616] on button "button" at bounding box center [79, 613] width 43 height 43
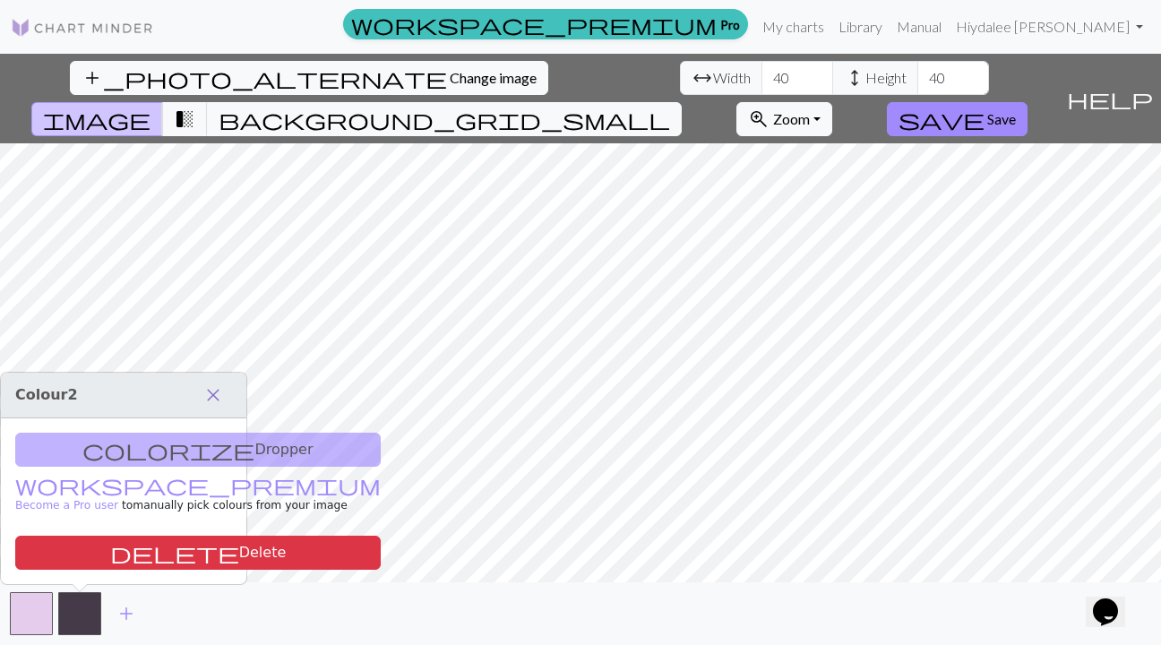
click at [211, 392] on span "close" at bounding box center [214, 395] width 22 height 25
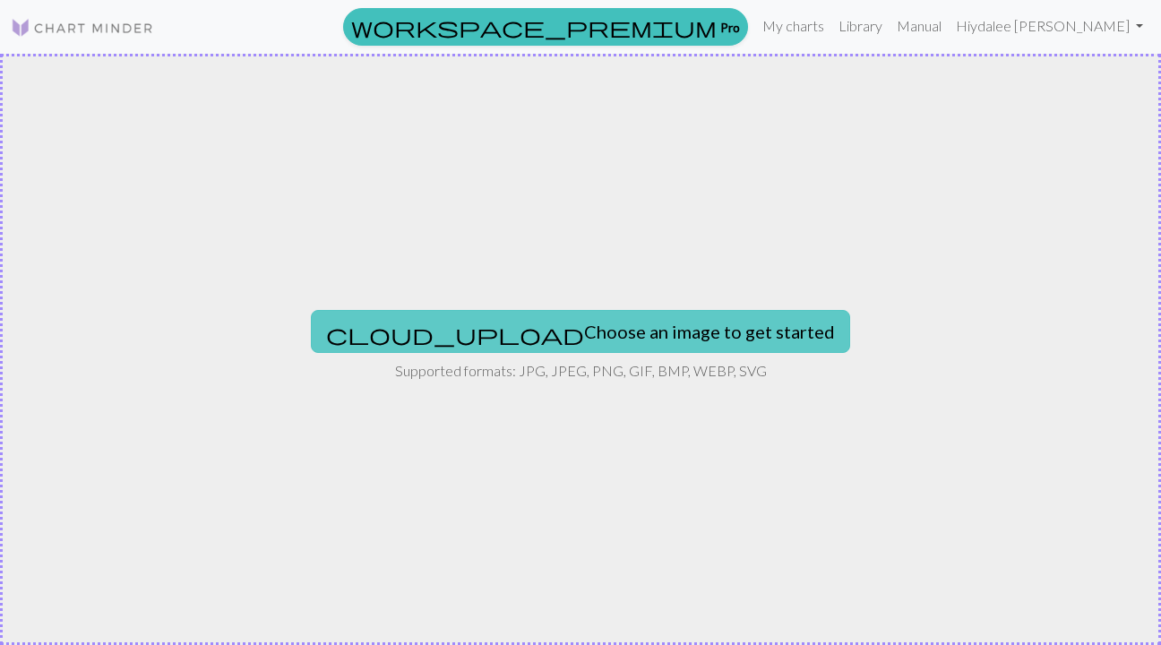
click at [622, 326] on button "cloud_upload Choose an image to get started" at bounding box center [580, 331] width 539 height 43
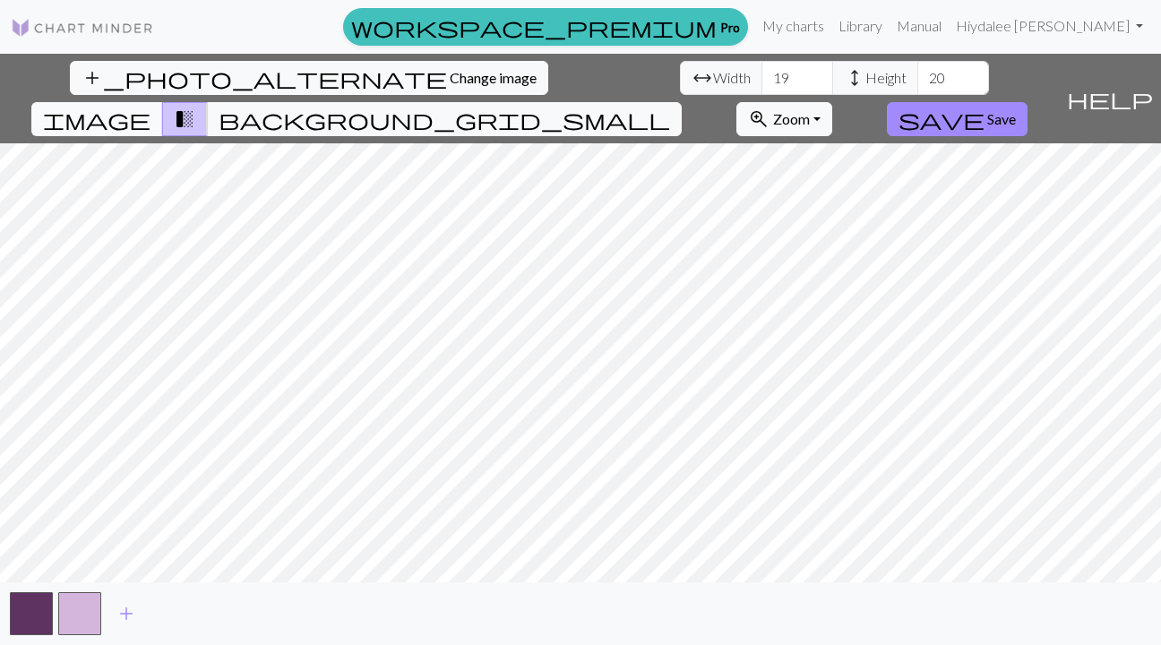
click at [151, 107] on span "image" at bounding box center [97, 119] width 108 height 25
